Goal: Navigation & Orientation: Find specific page/section

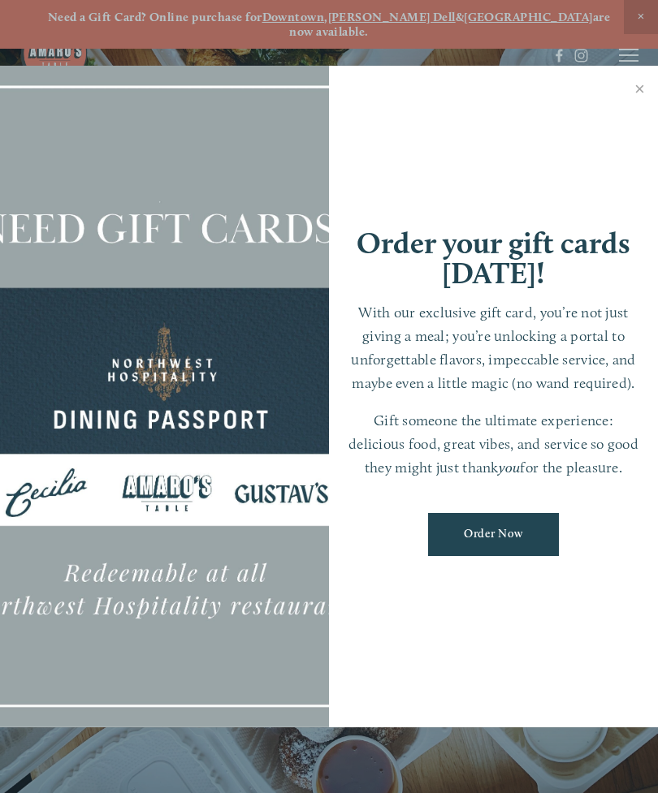
scroll to position [34, 0]
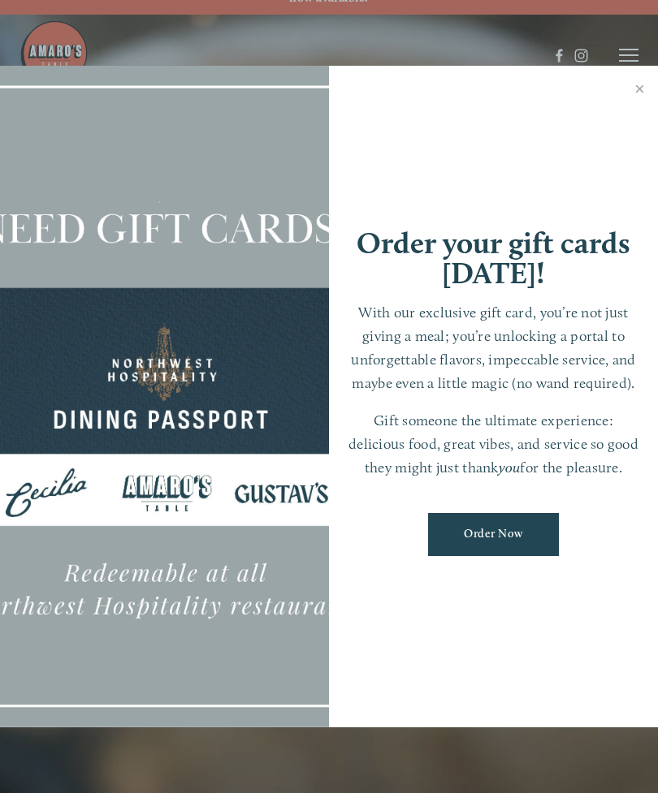
click at [629, 86] on link "Close" at bounding box center [640, 90] width 32 height 45
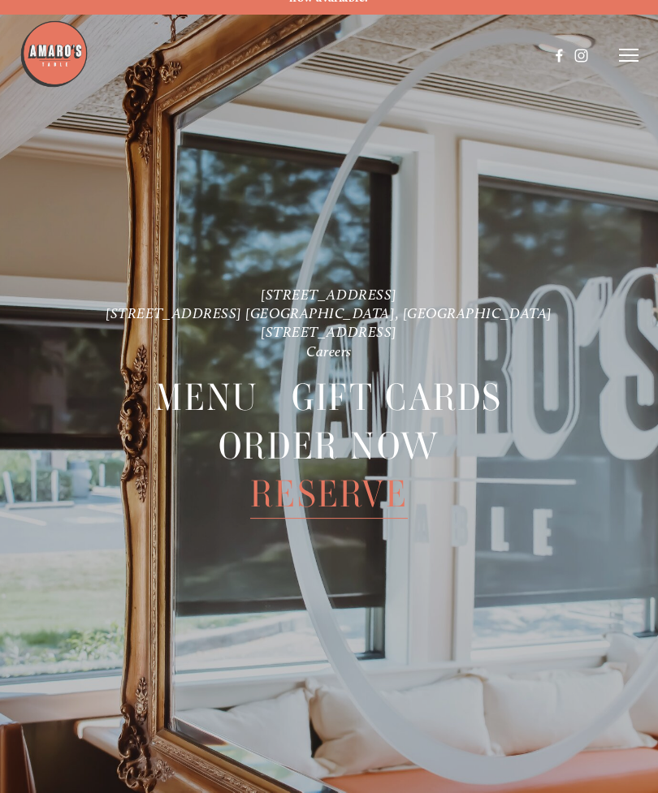
click at [216, 373] on span "Menu" at bounding box center [206, 397] width 103 height 49
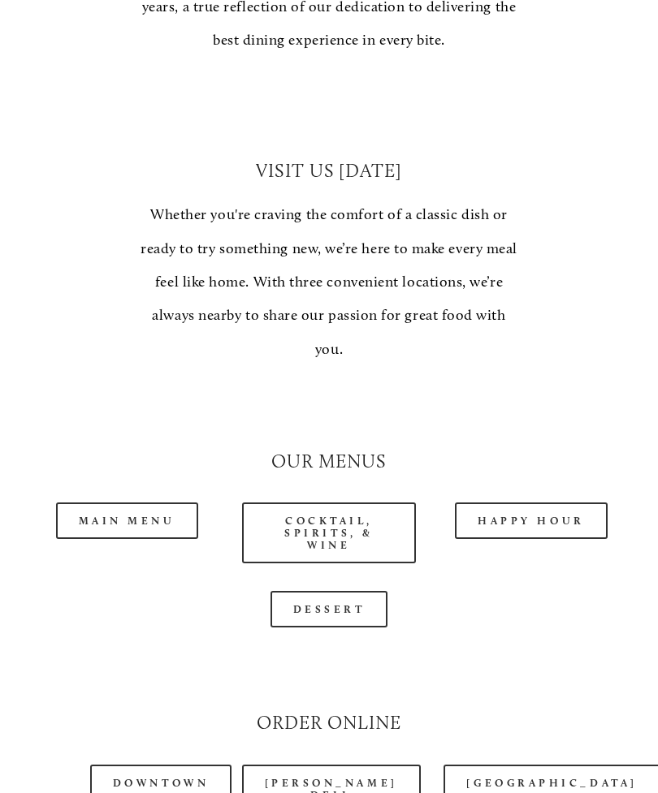
scroll to position [1128, 0]
click at [153, 502] on link "Main Menu" at bounding box center [127, 520] width 142 height 37
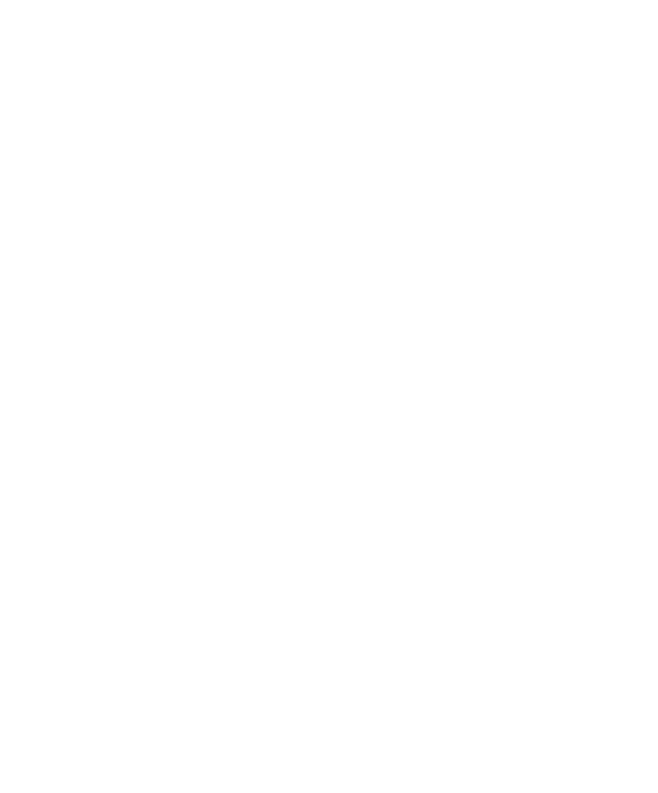
scroll to position [34, 0]
